Goal: Find specific page/section: Find specific page/section

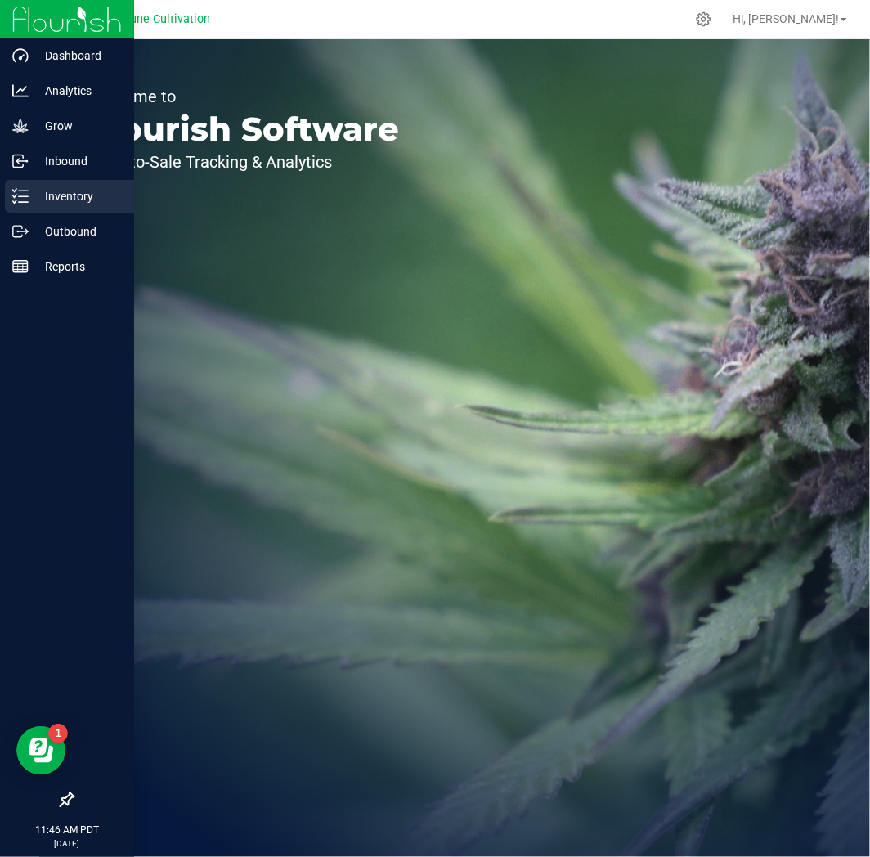
click at [14, 189] on icon at bounding box center [20, 196] width 16 height 16
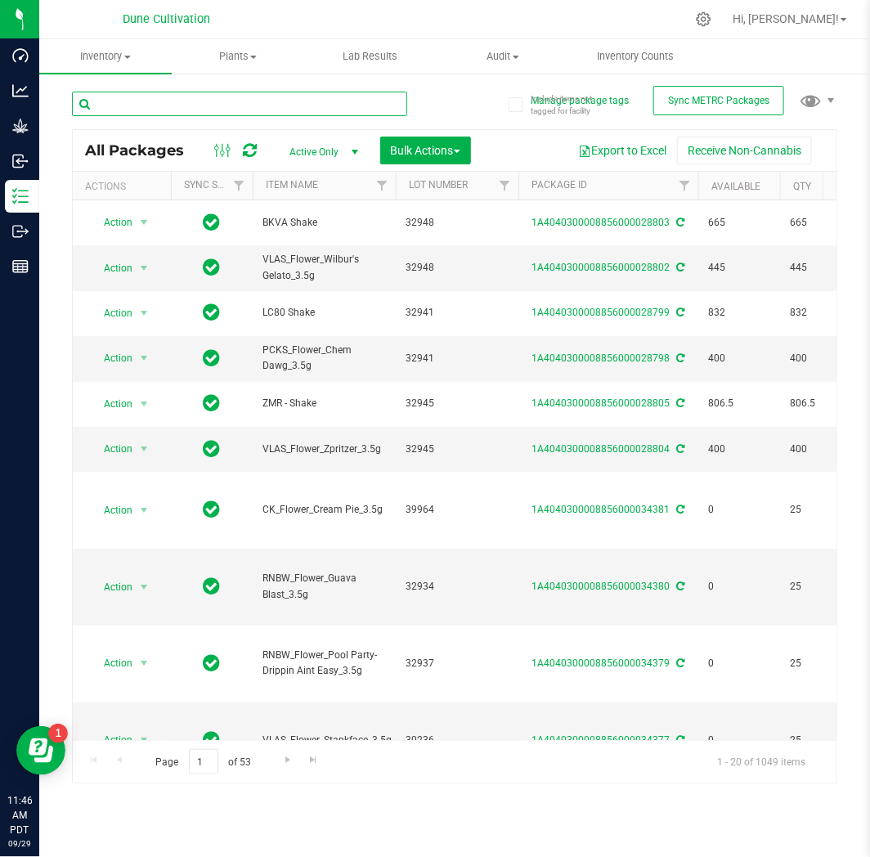
click at [180, 103] on input "text" at bounding box center [239, 104] width 335 height 25
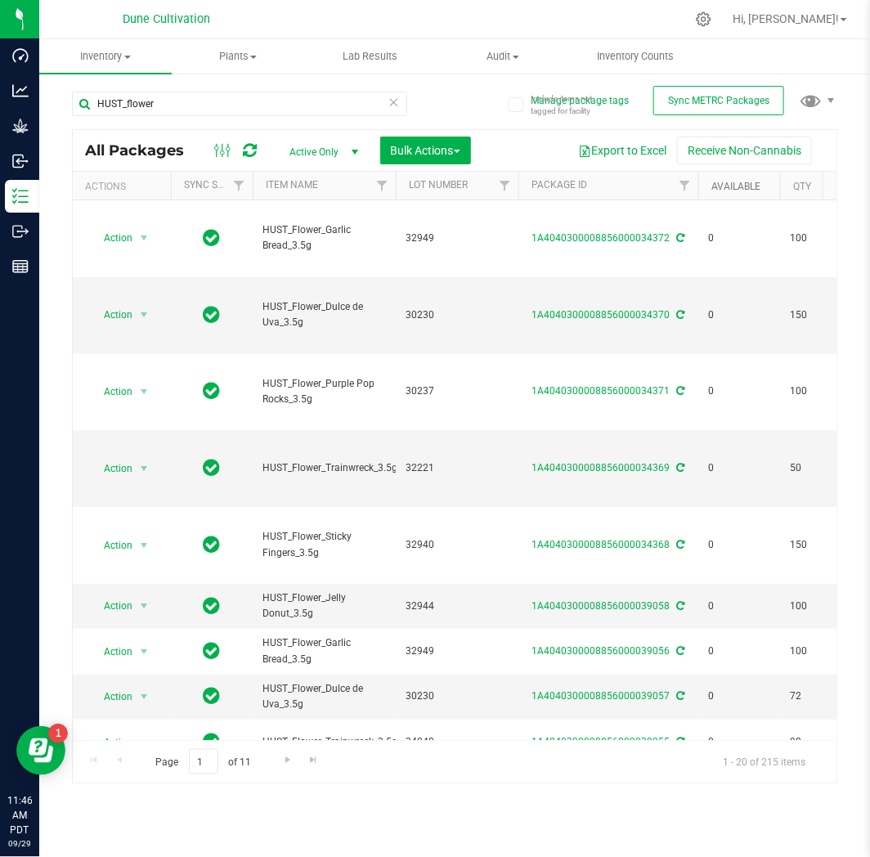
click at [733, 182] on link "Available" at bounding box center [735, 186] width 49 height 11
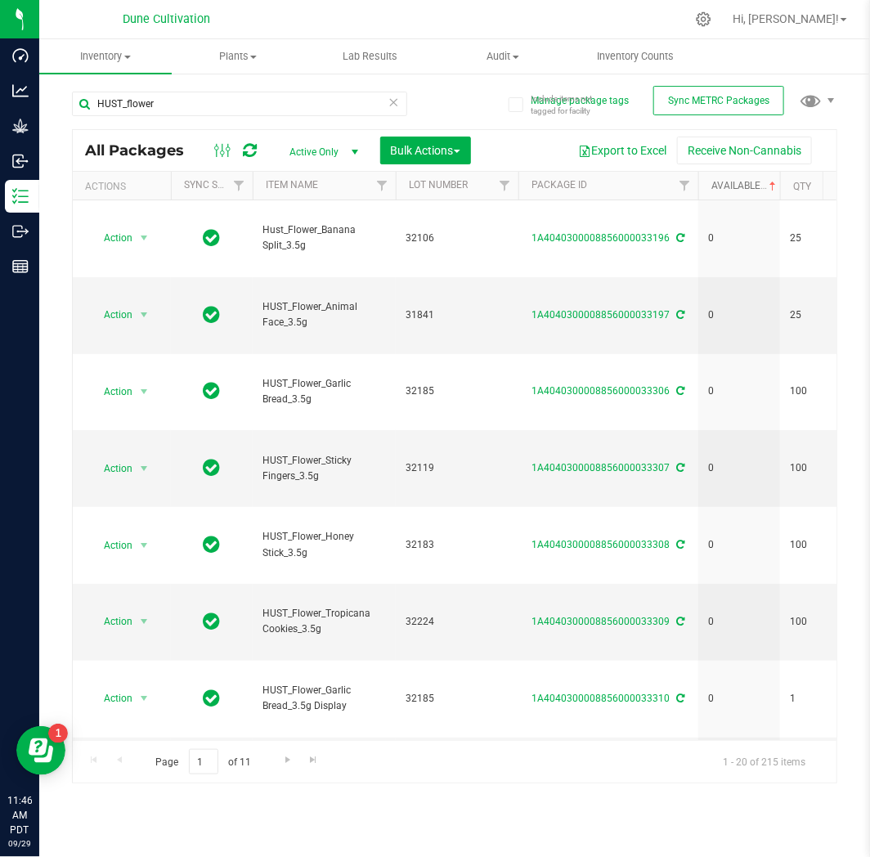
click at [733, 182] on link "Available" at bounding box center [745, 185] width 68 height 11
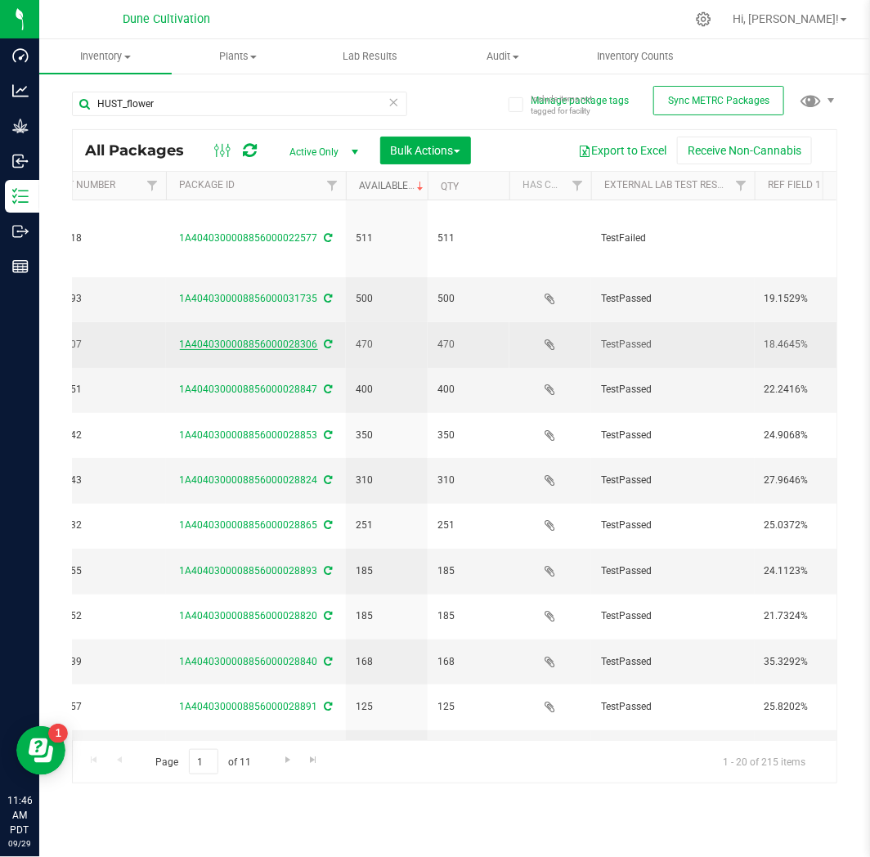
scroll to position [0, 349]
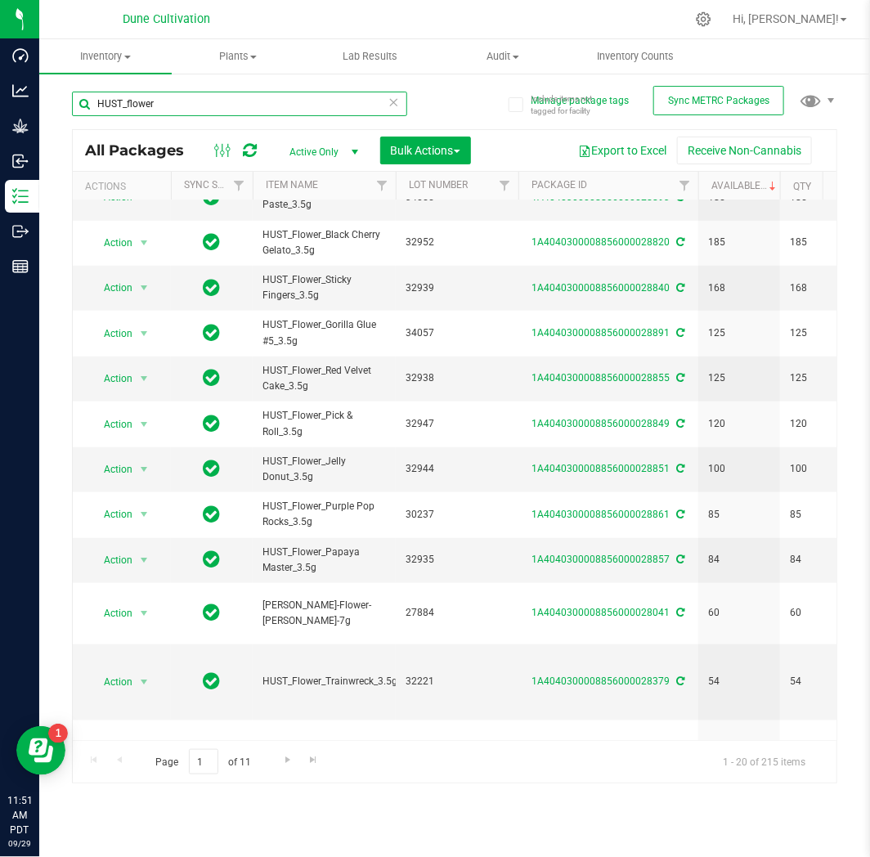
drag, startPoint x: 159, startPoint y: 102, endPoint x: 128, endPoint y: 110, distance: 32.7
click at [128, 110] on input "HUST_flower" at bounding box center [239, 104] width 335 height 25
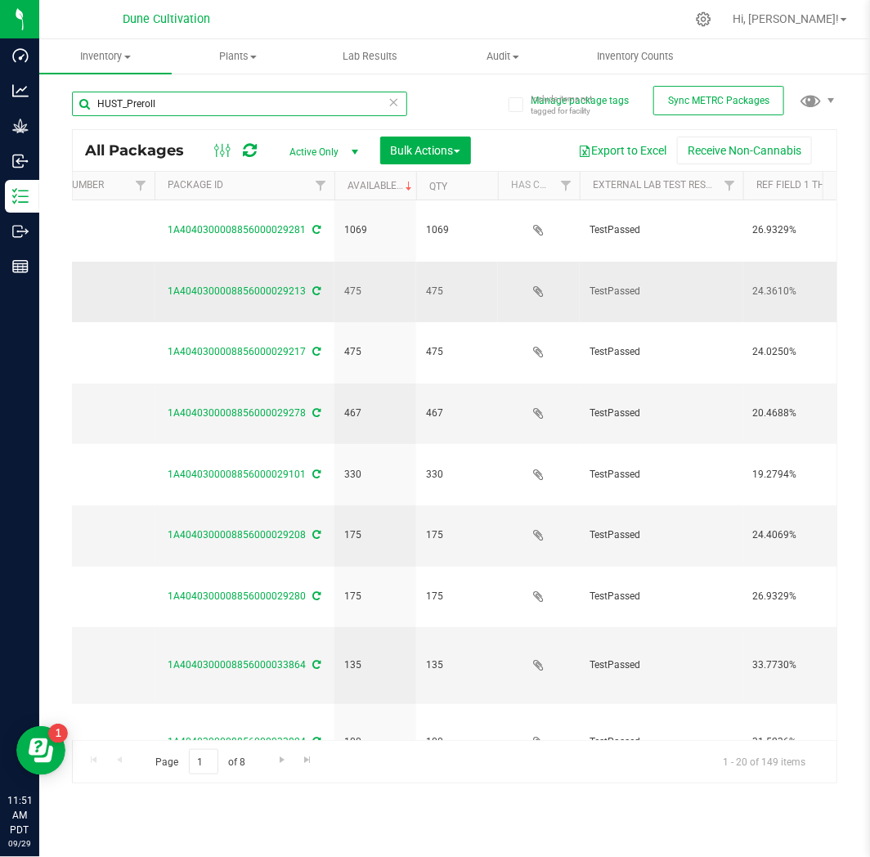
scroll to position [0, 394]
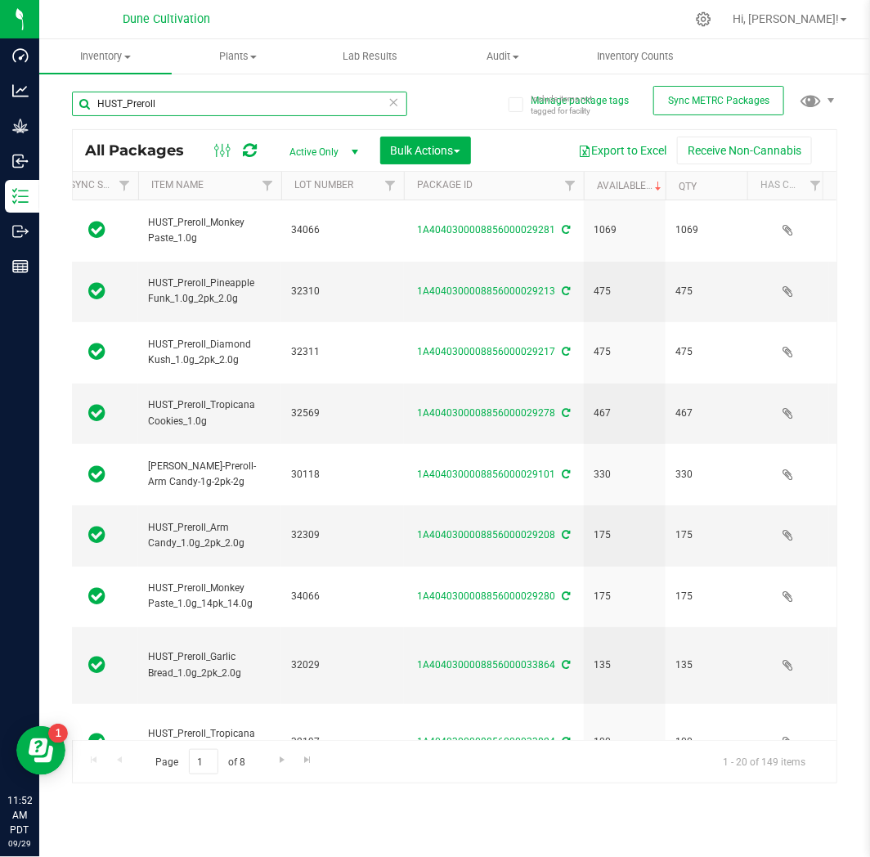
drag, startPoint x: 211, startPoint y: 105, endPoint x: 90, endPoint y: 108, distance: 121.0
click at [90, 108] on input "HUST_Preroll" at bounding box center [239, 104] width 335 height 25
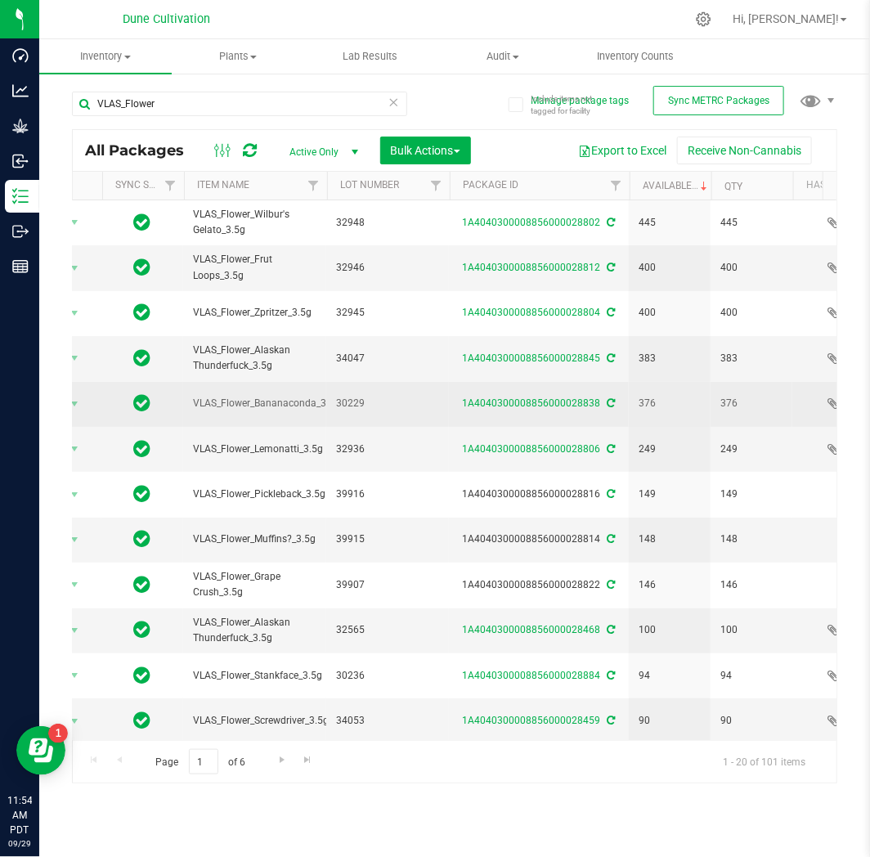
scroll to position [0, 69]
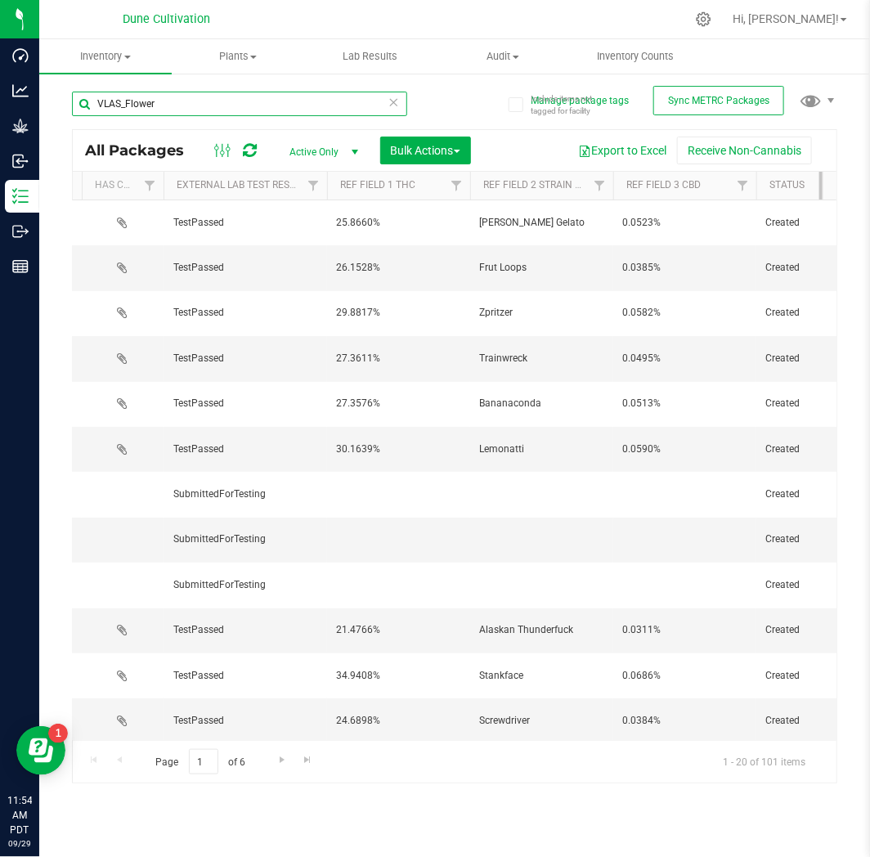
click at [168, 94] on input "VLAS_Flower" at bounding box center [239, 104] width 335 height 25
click at [182, 102] on input "VLAS_Flower" at bounding box center [239, 104] width 335 height 25
drag, startPoint x: 160, startPoint y: 105, endPoint x: 80, endPoint y: 103, distance: 80.1
click at [80, 103] on input "VLAS_Flower" at bounding box center [239, 104] width 335 height 25
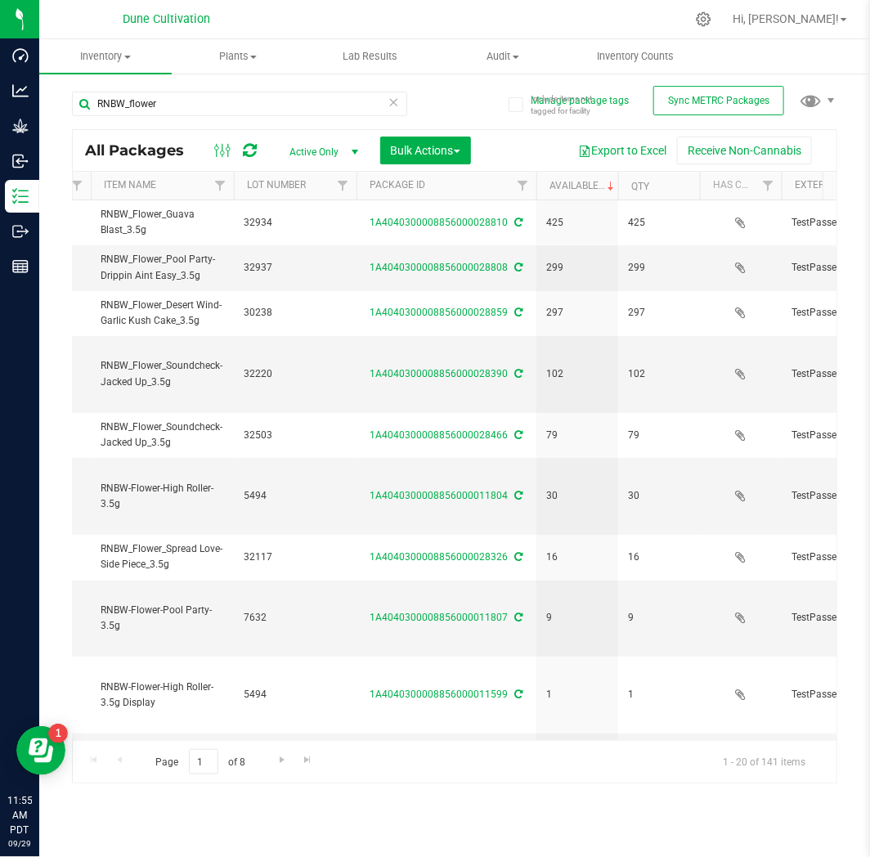
drag, startPoint x: 167, startPoint y: 665, endPoint x: 191, endPoint y: 688, distance: 33.0
click at [191, 825] on span "RNBW_Flower_Delicious [PERSON_NAME] de Leche_3.5g" at bounding box center [162, 848] width 123 height 47
copy span "Delicious [PERSON_NAME] de Leche"
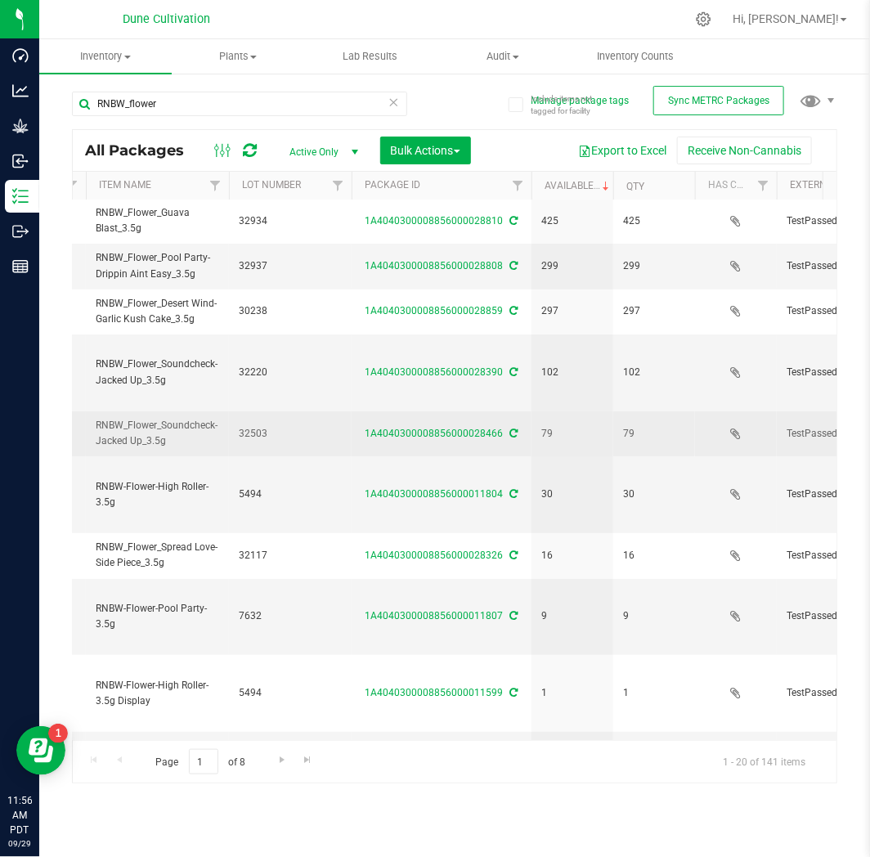
scroll to position [0, 370]
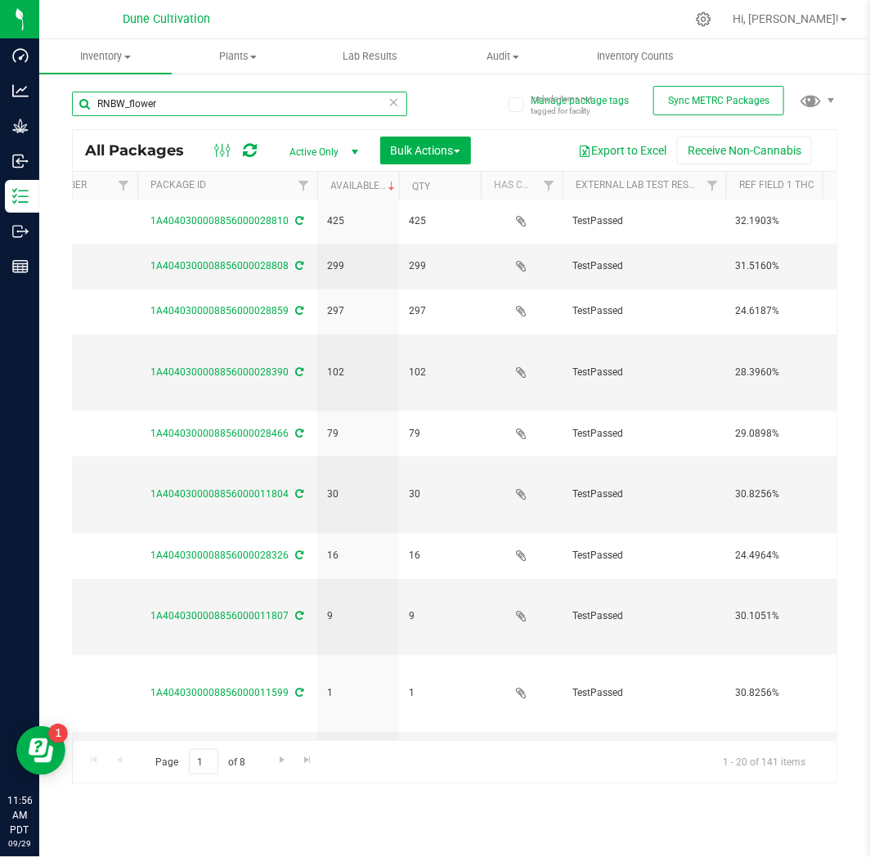
drag, startPoint x: 181, startPoint y: 114, endPoint x: 53, endPoint y: 83, distance: 132.2
click at [53, 83] on div "Include items not tagged for facility Manage package tags Sync METRC Packages R…" at bounding box center [454, 321] width 831 height 499
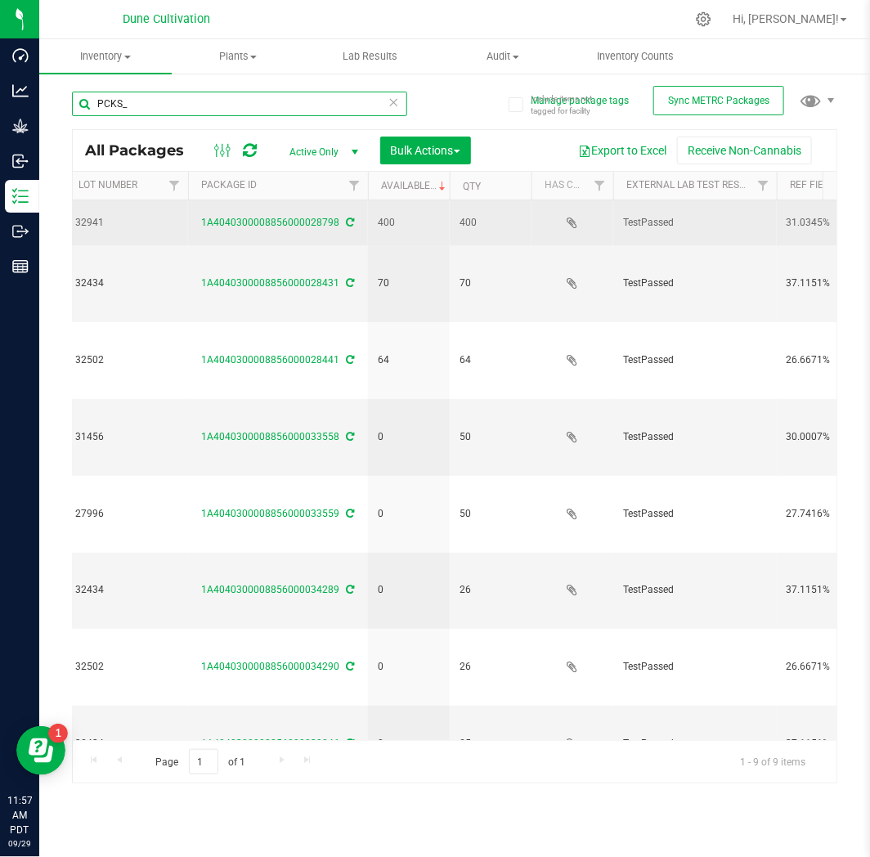
scroll to position [0, 387]
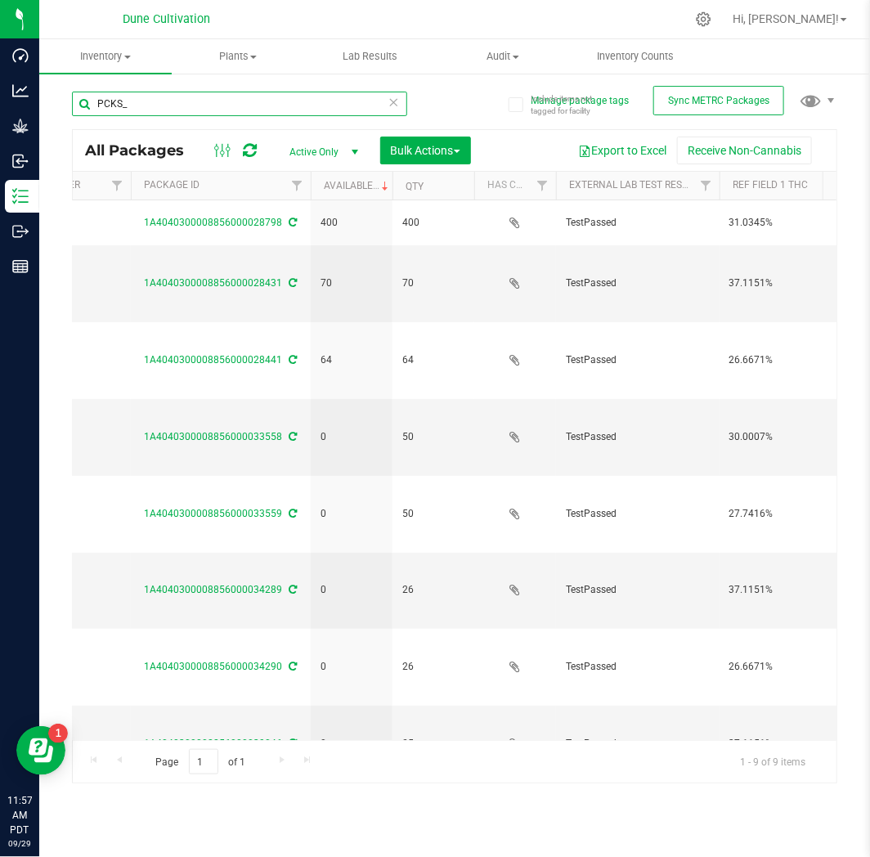
drag, startPoint x: 146, startPoint y: 93, endPoint x: 61, endPoint y: 98, distance: 84.3
click at [61, 98] on div "Include items not tagged for facility Manage package tags Sync METRC Packages P…" at bounding box center [454, 321] width 831 height 499
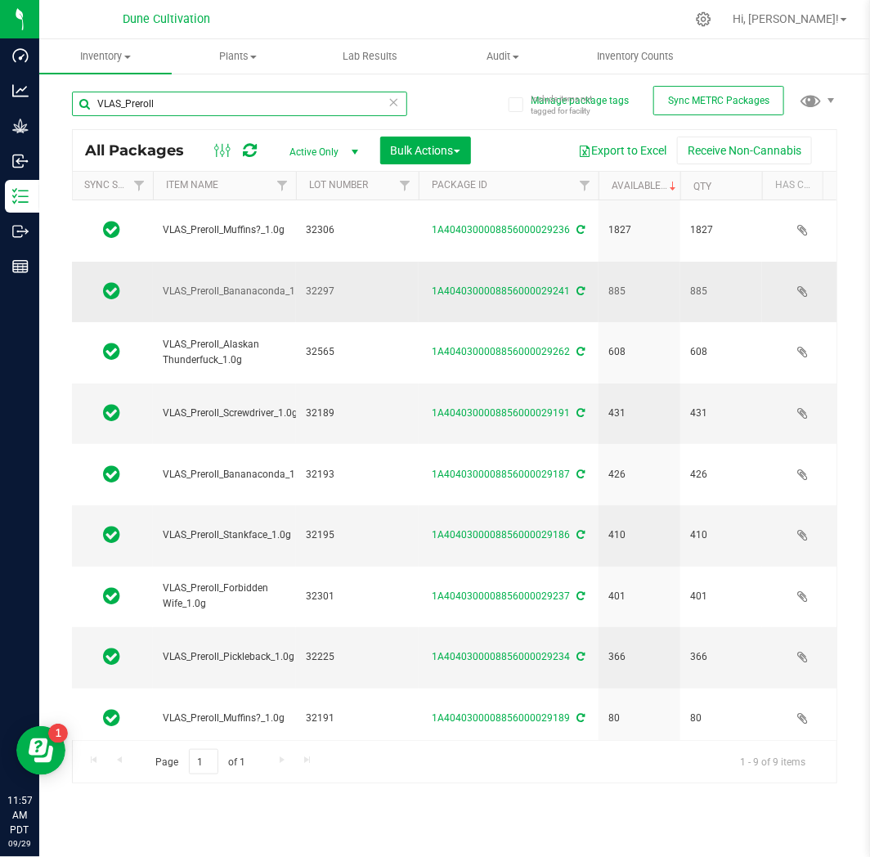
scroll to position [0, 101]
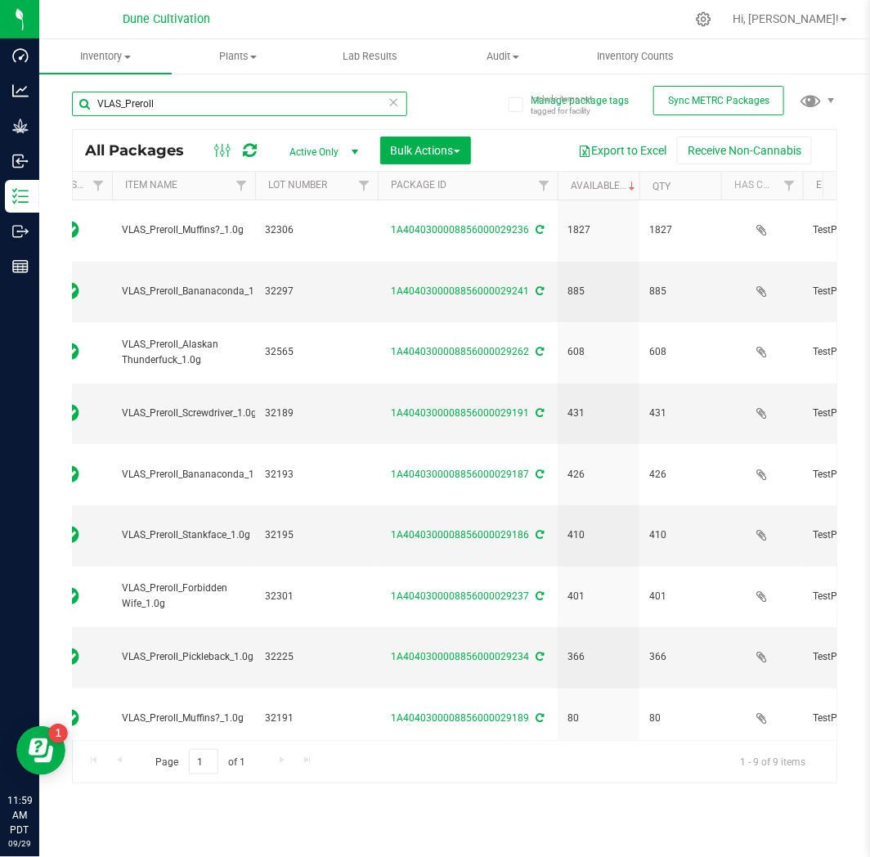
drag, startPoint x: 172, startPoint y: 91, endPoint x: 47, endPoint y: 101, distance: 126.3
click at [47, 101] on div "Include items not tagged for facility Manage package tags Sync METRC Packages V…" at bounding box center [454, 321] width 831 height 499
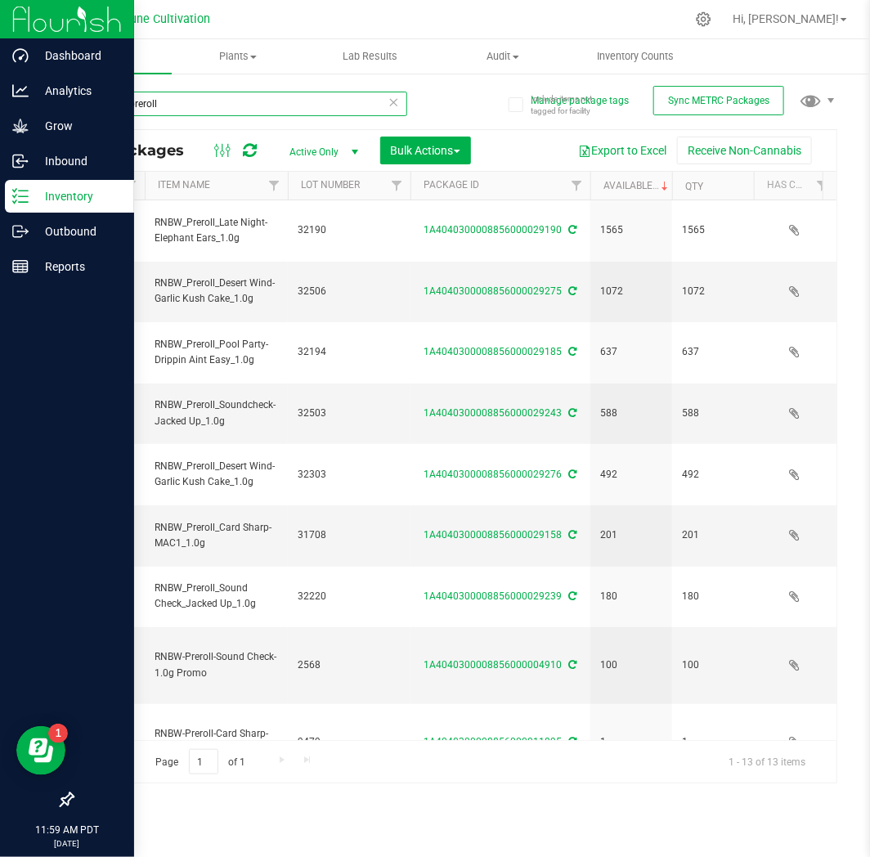
type input "RNBW_preroll"
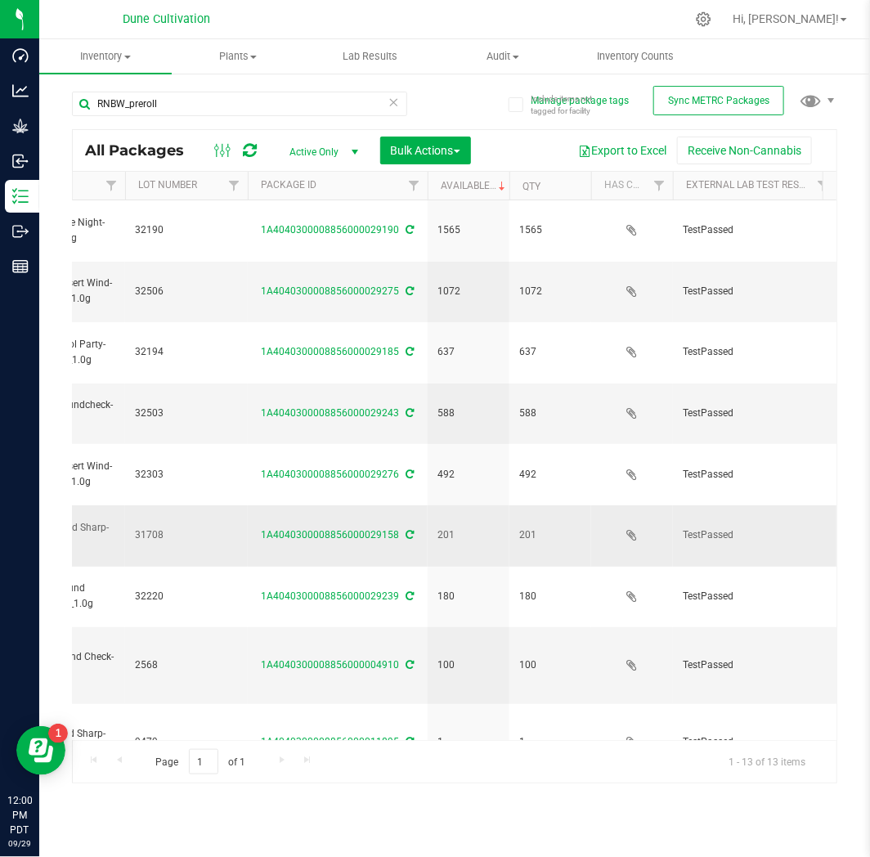
scroll to position [0, 289]
